Goal: Book appointment/travel/reservation

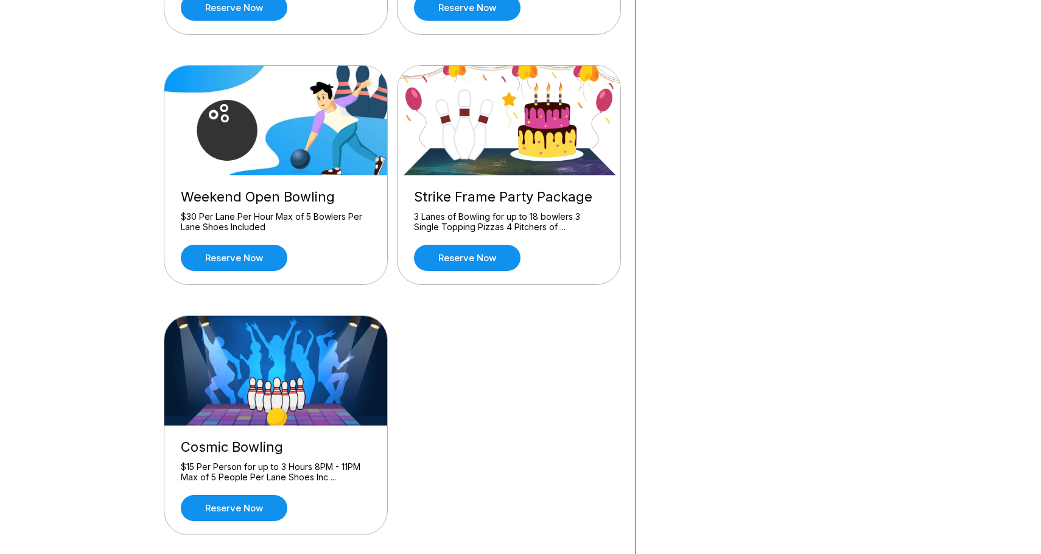
scroll to position [566, 0]
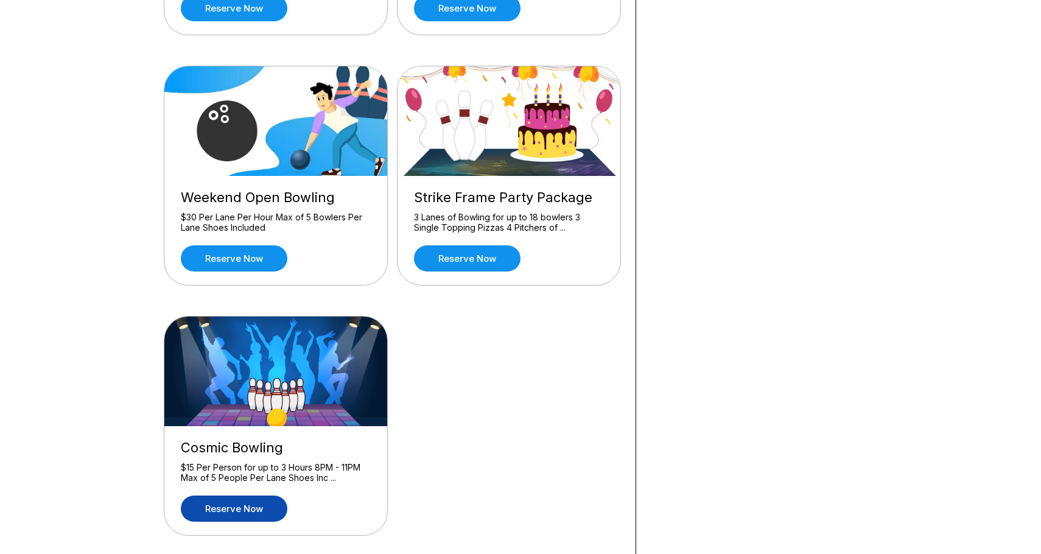
click at [253, 502] on link "Reserve now" at bounding box center [234, 509] width 107 height 26
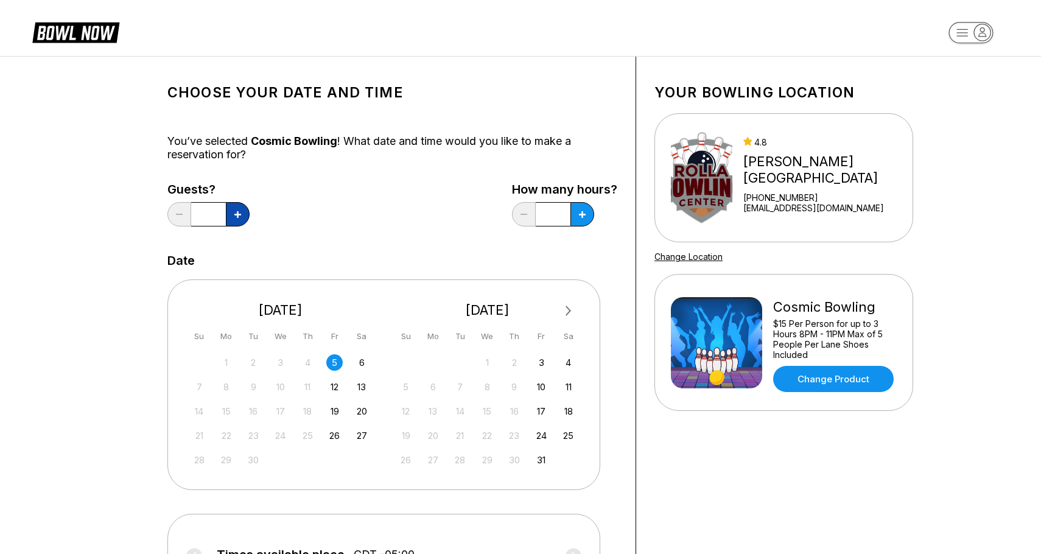
click at [239, 216] on icon at bounding box center [237, 214] width 7 height 7
type input "*"
click at [583, 221] on button at bounding box center [582, 214] width 24 height 24
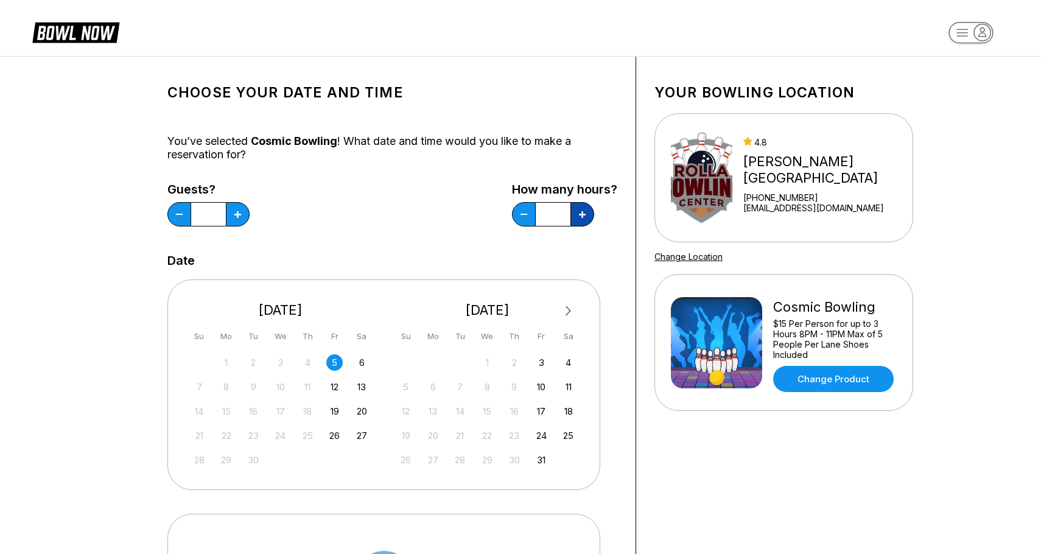
type input "*"
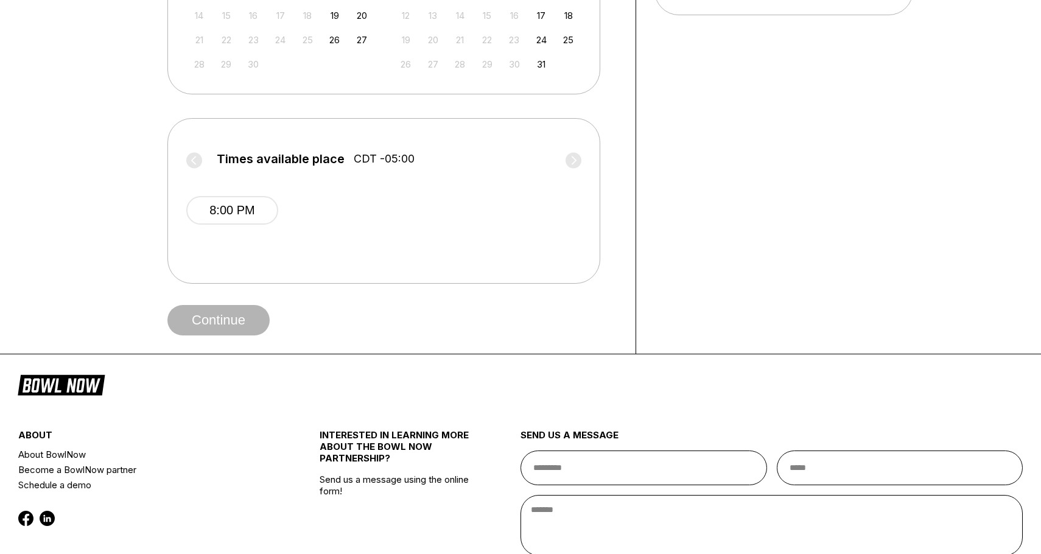
scroll to position [399, 0]
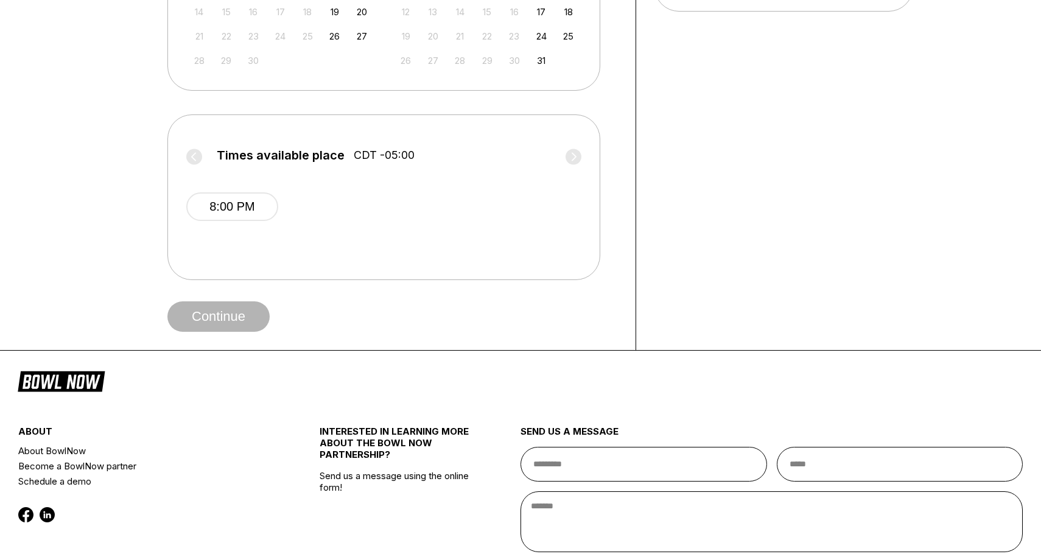
click at [232, 222] on span "8:00 PM" at bounding box center [232, 216] width 92 height 49
click at [247, 209] on button "8:00 PM" at bounding box center [232, 206] width 92 height 29
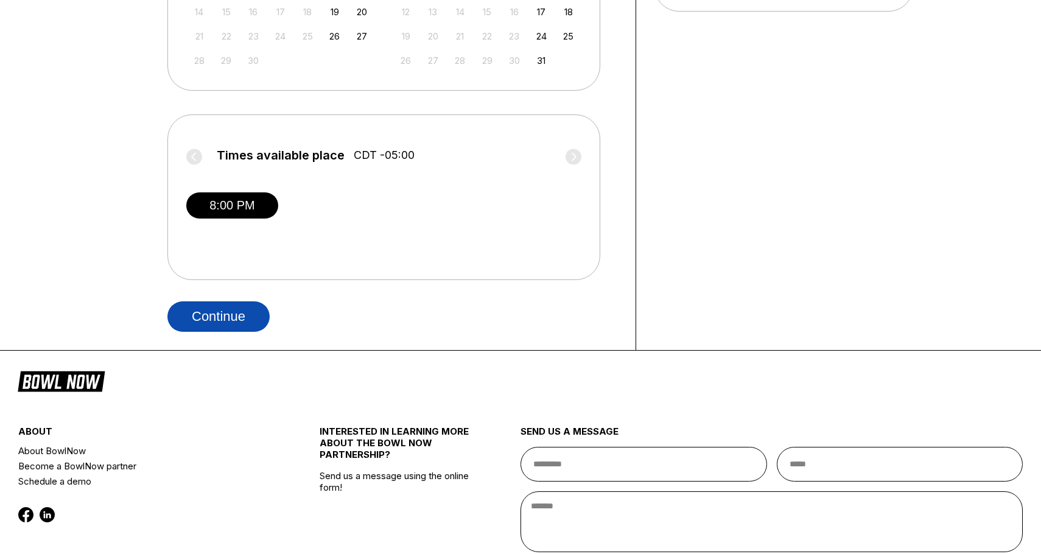
click at [226, 324] on button "Continue" at bounding box center [218, 316] width 102 height 30
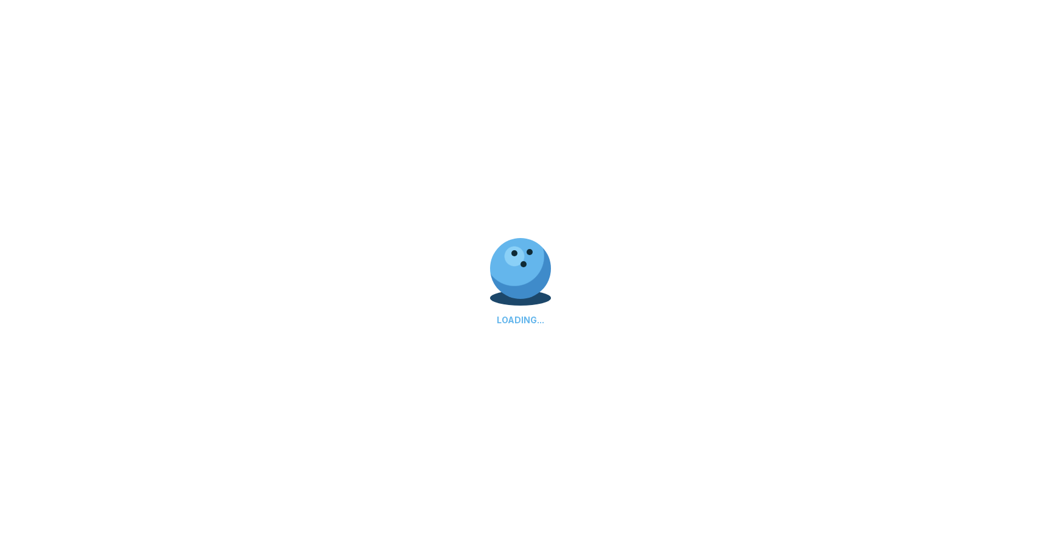
select select "**"
